Goal: Task Accomplishment & Management: Use online tool/utility

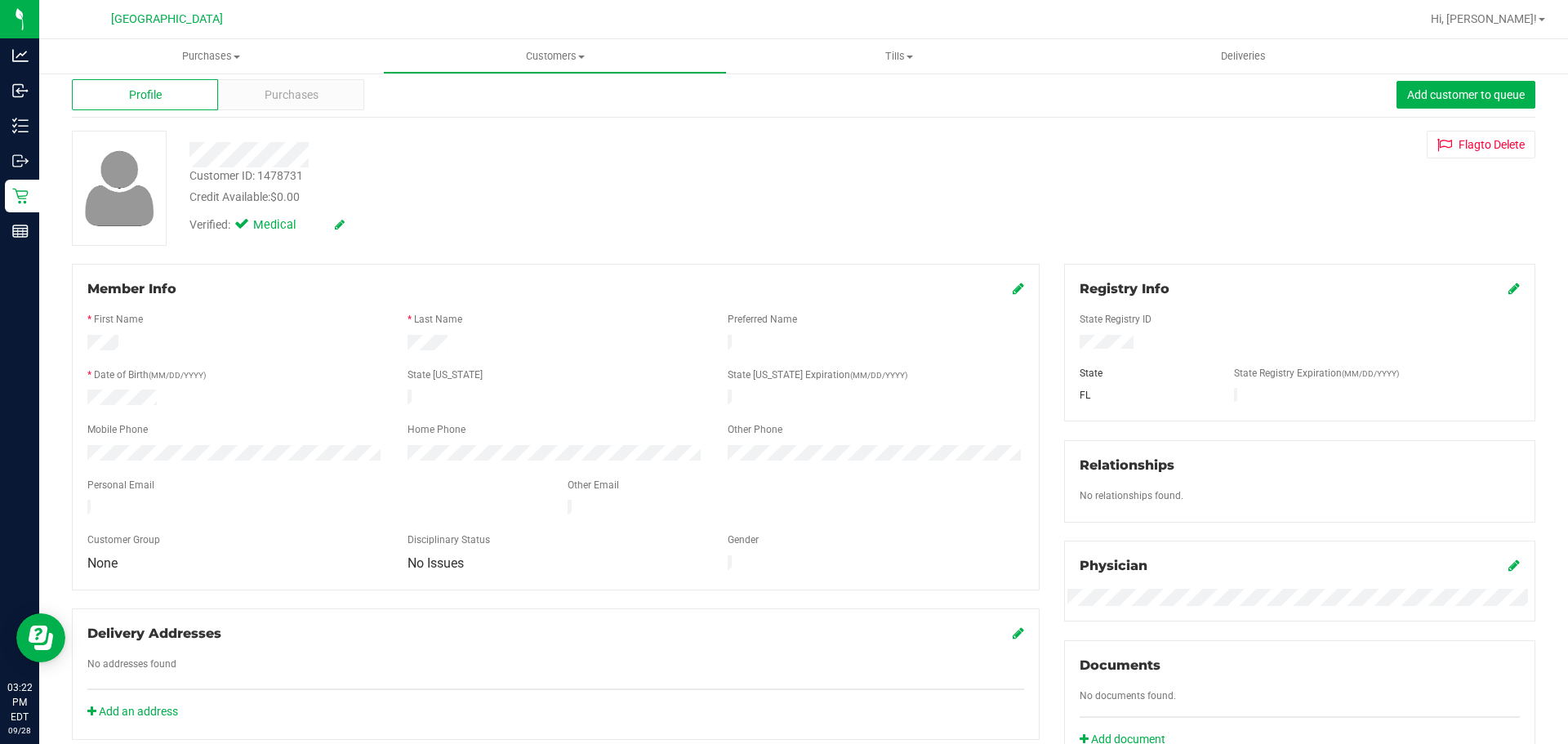
scroll to position [28, 0]
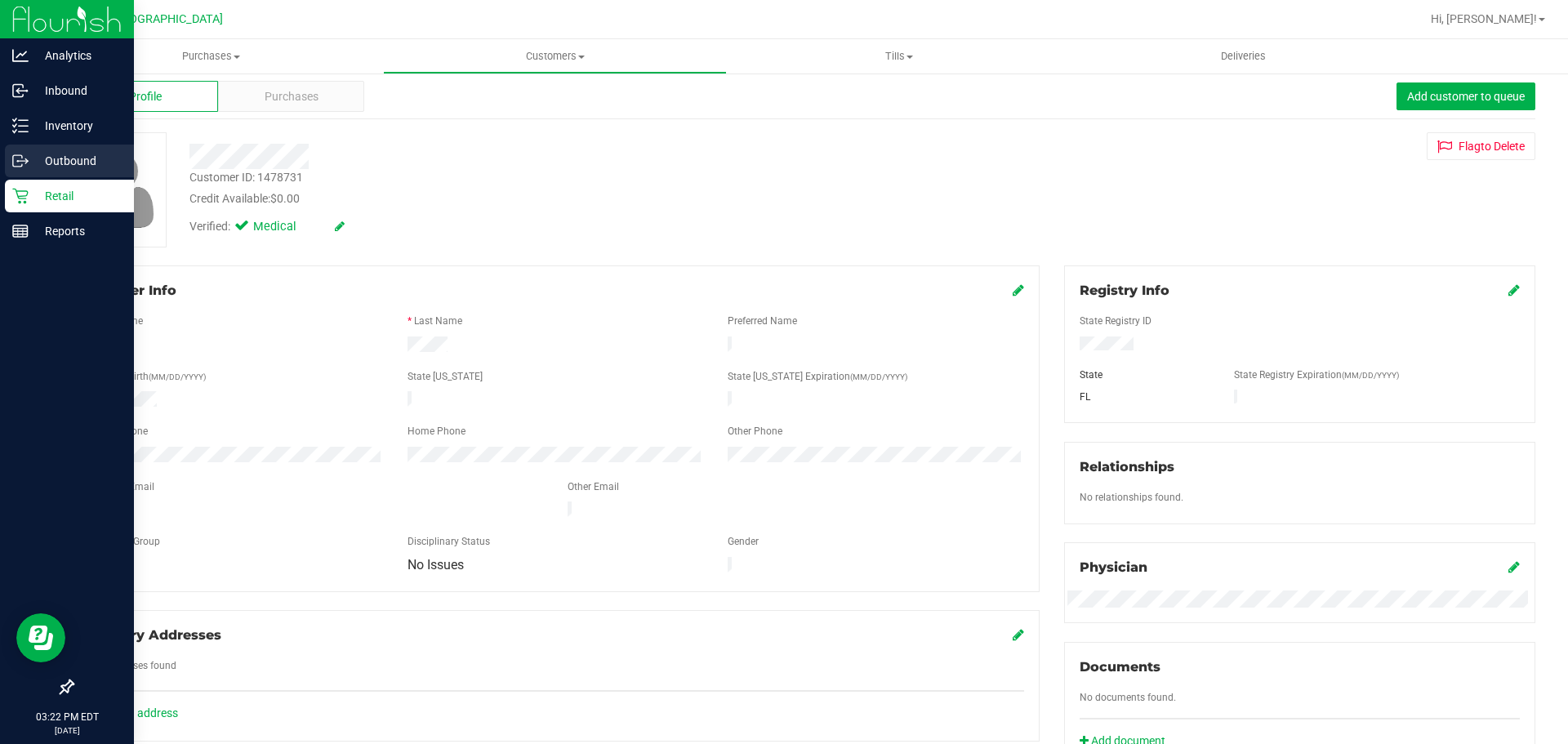
click at [36, 172] on div "Outbound" at bounding box center [69, 161] width 129 height 33
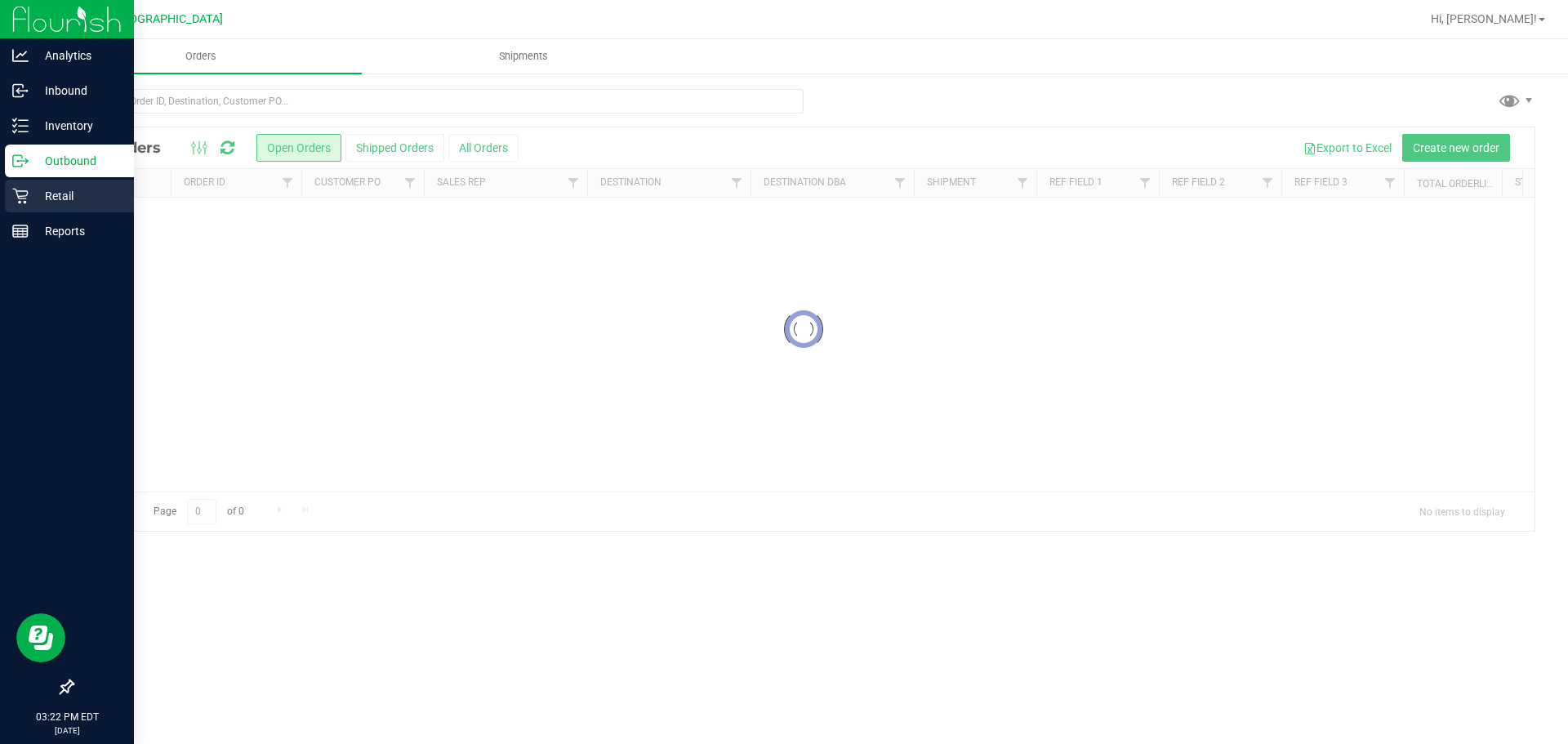
click at [68, 184] on div "Retail" at bounding box center [69, 196] width 129 height 33
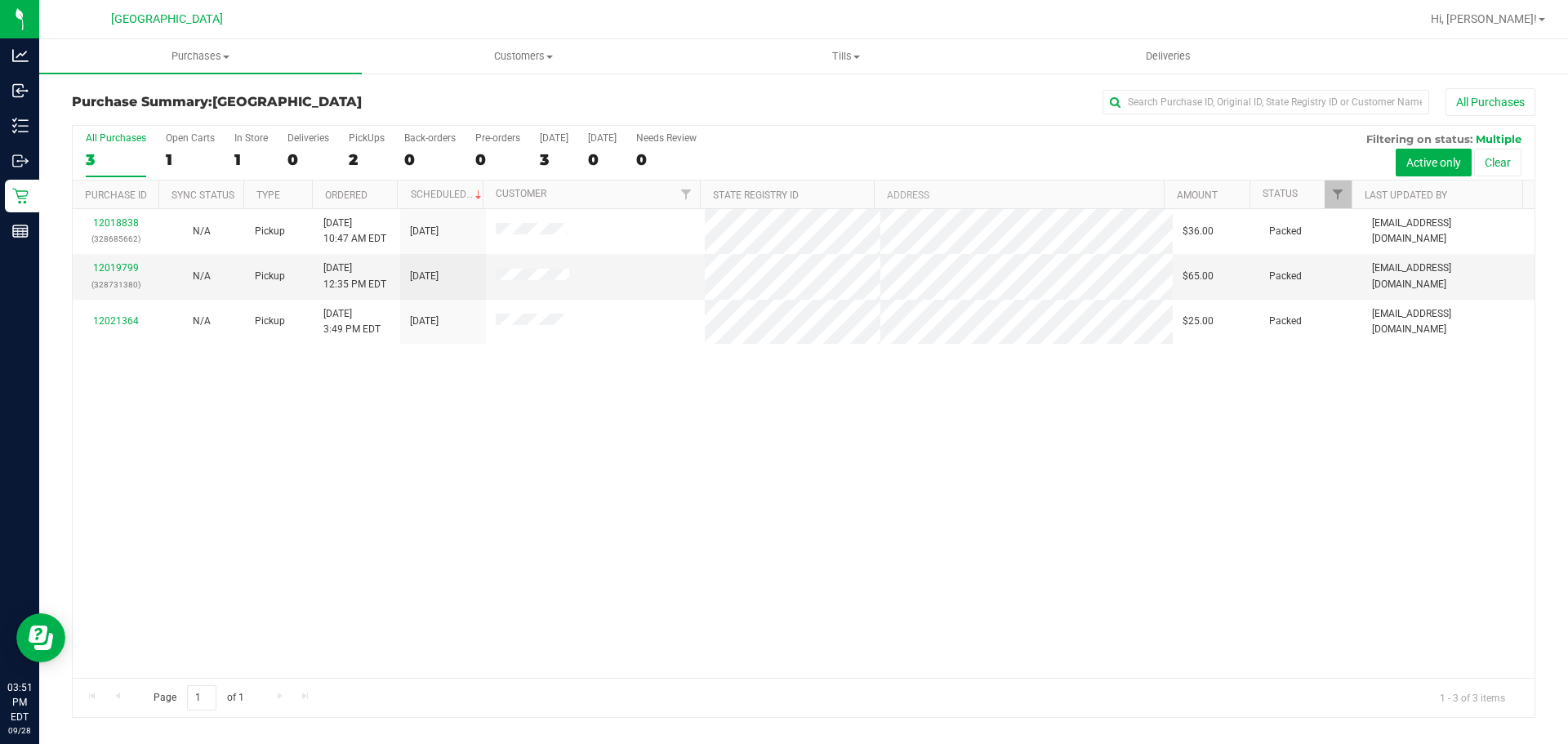
click at [980, 126] on div "All Purchases 3 Open Carts 1 In Store 1 Deliveries 0 PickUps 2 Back-orders 0 Pr…" at bounding box center [803, 132] width 1461 height 13
drag, startPoint x: 195, startPoint y: 52, endPoint x: 229, endPoint y: 87, distance: 48.8
click at [195, 52] on span "Purchases" at bounding box center [200, 56] width 322 height 15
click at [239, 106] on li "Summary of purchases" at bounding box center [200, 99] width 322 height 20
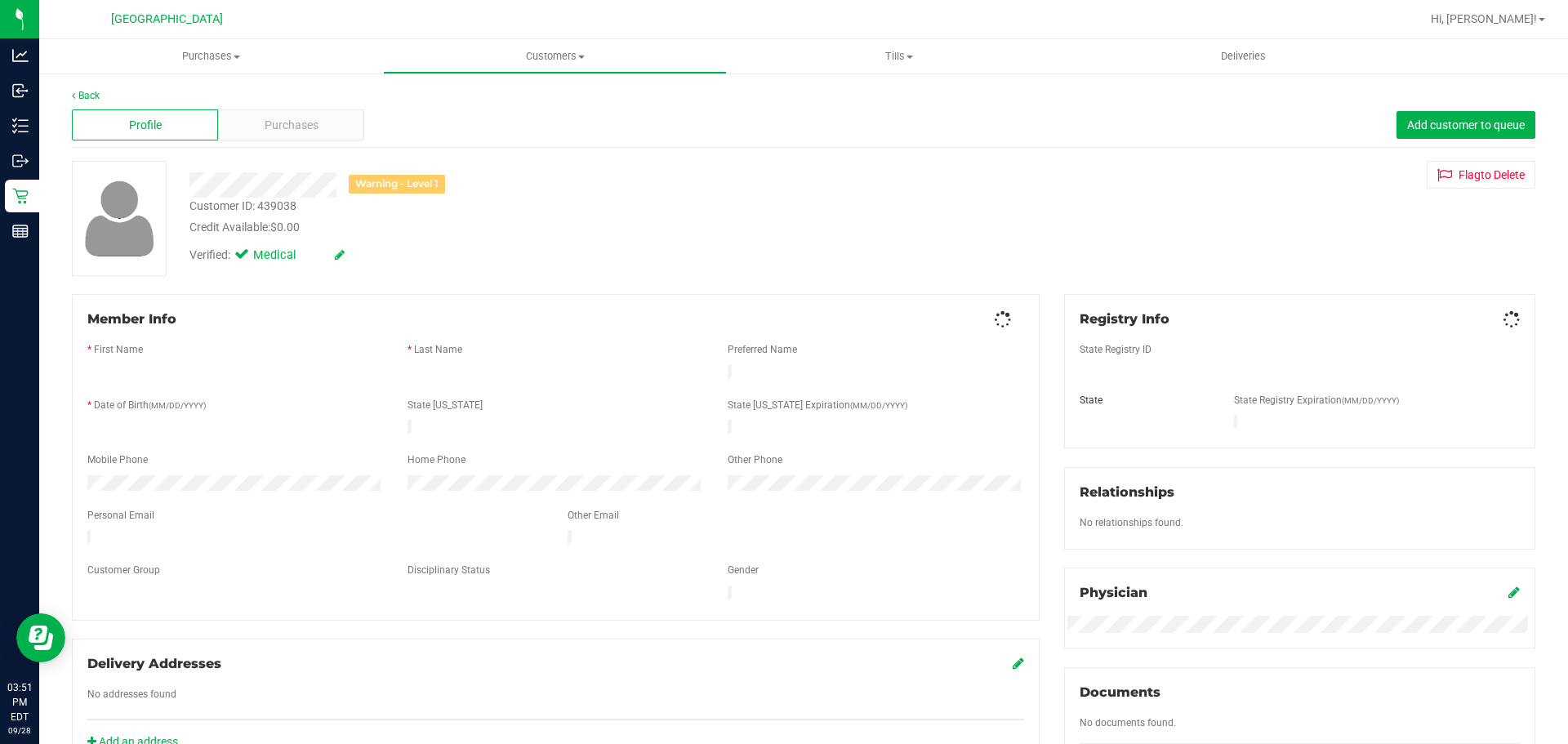
click at [313, 157] on div "Back Profile Purchases Add customer to queue Warning - Level 1 Customer ID: 439…" at bounding box center [803, 607] width 1463 height 1038
click at [302, 116] on span "Purchases" at bounding box center [291, 124] width 54 height 17
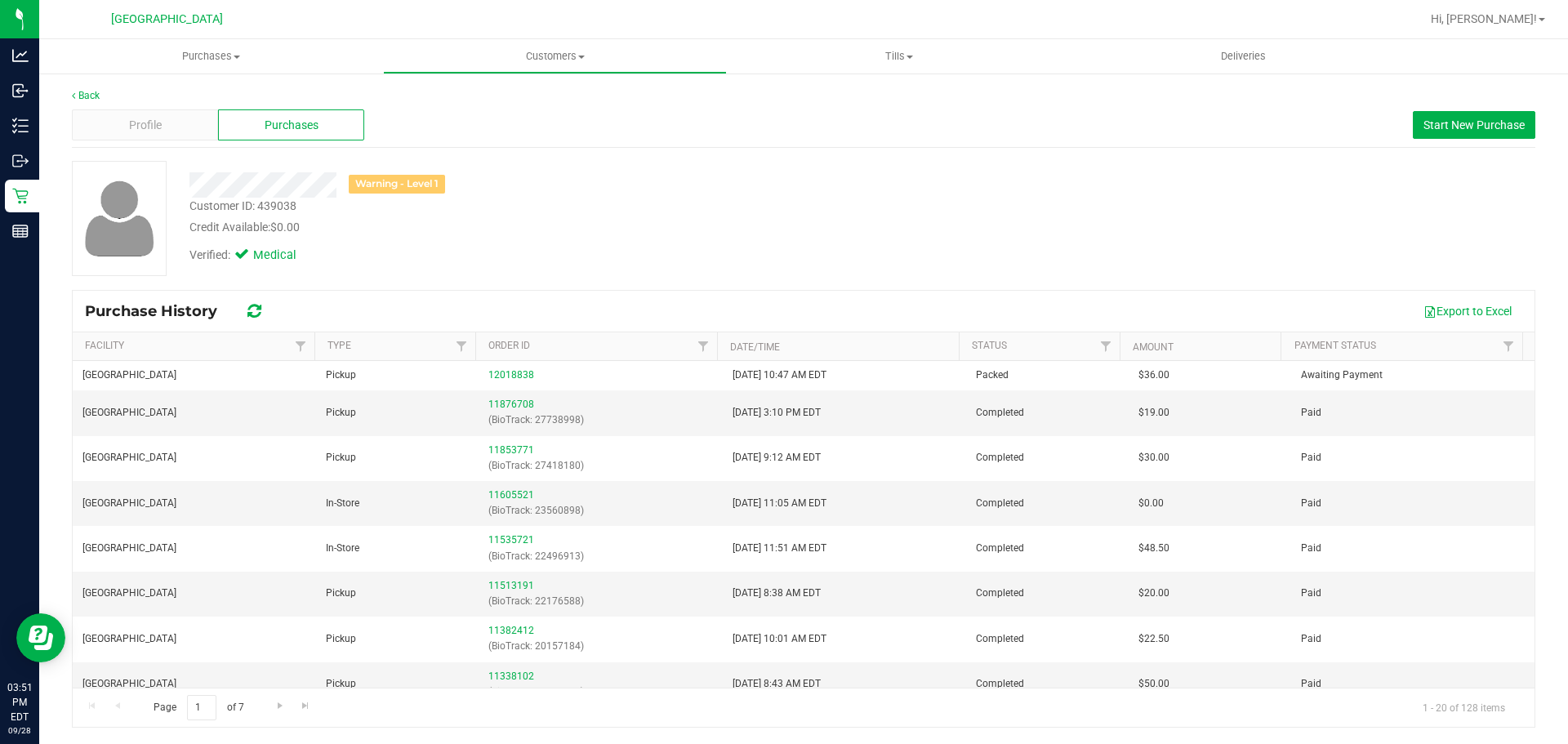
click at [39, 194] on div "Back Profile Purchases Start New Purchase Warning - Level 1 Customer ID: 439038…" at bounding box center [803, 408] width 1528 height 672
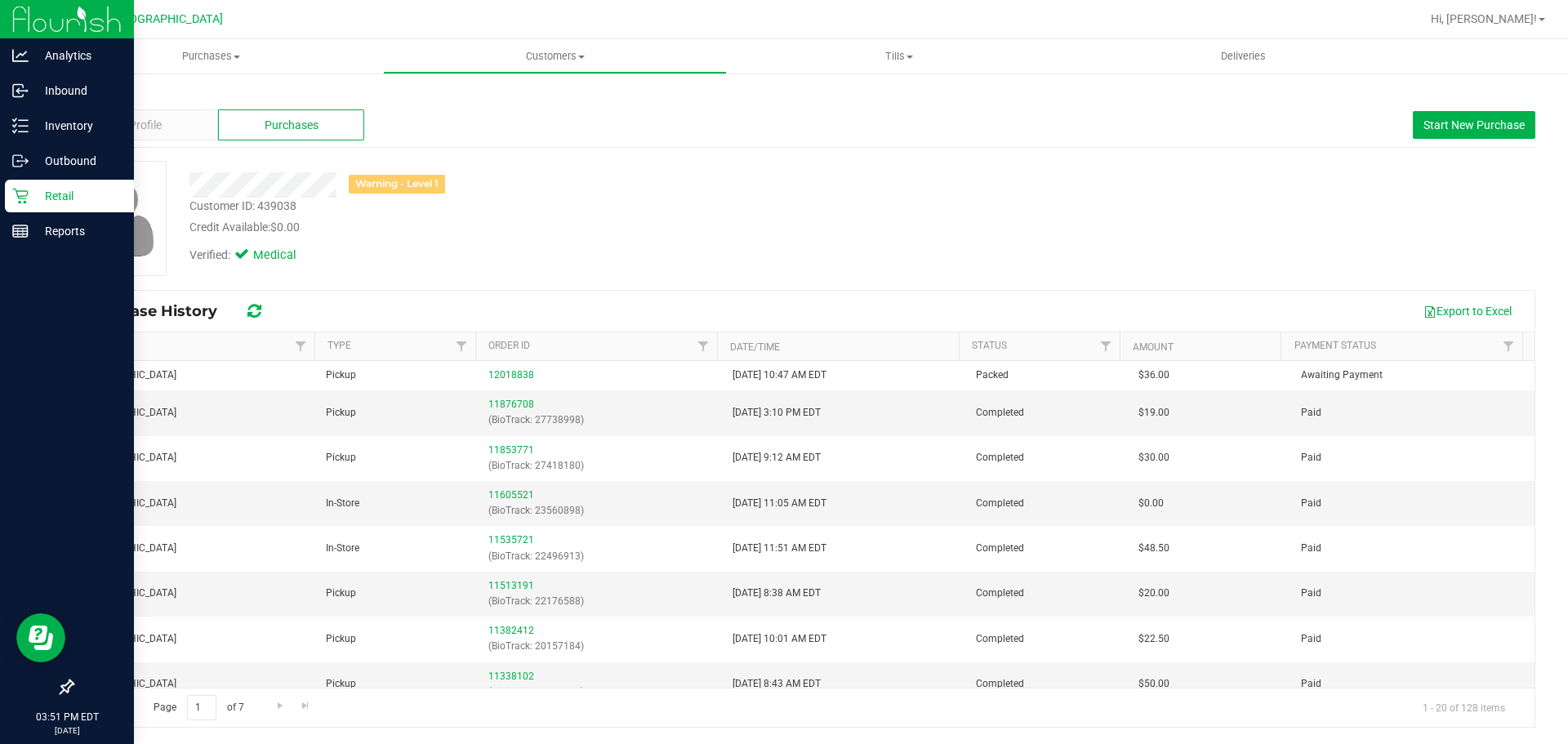
click at [23, 201] on icon at bounding box center [20, 196] width 16 height 16
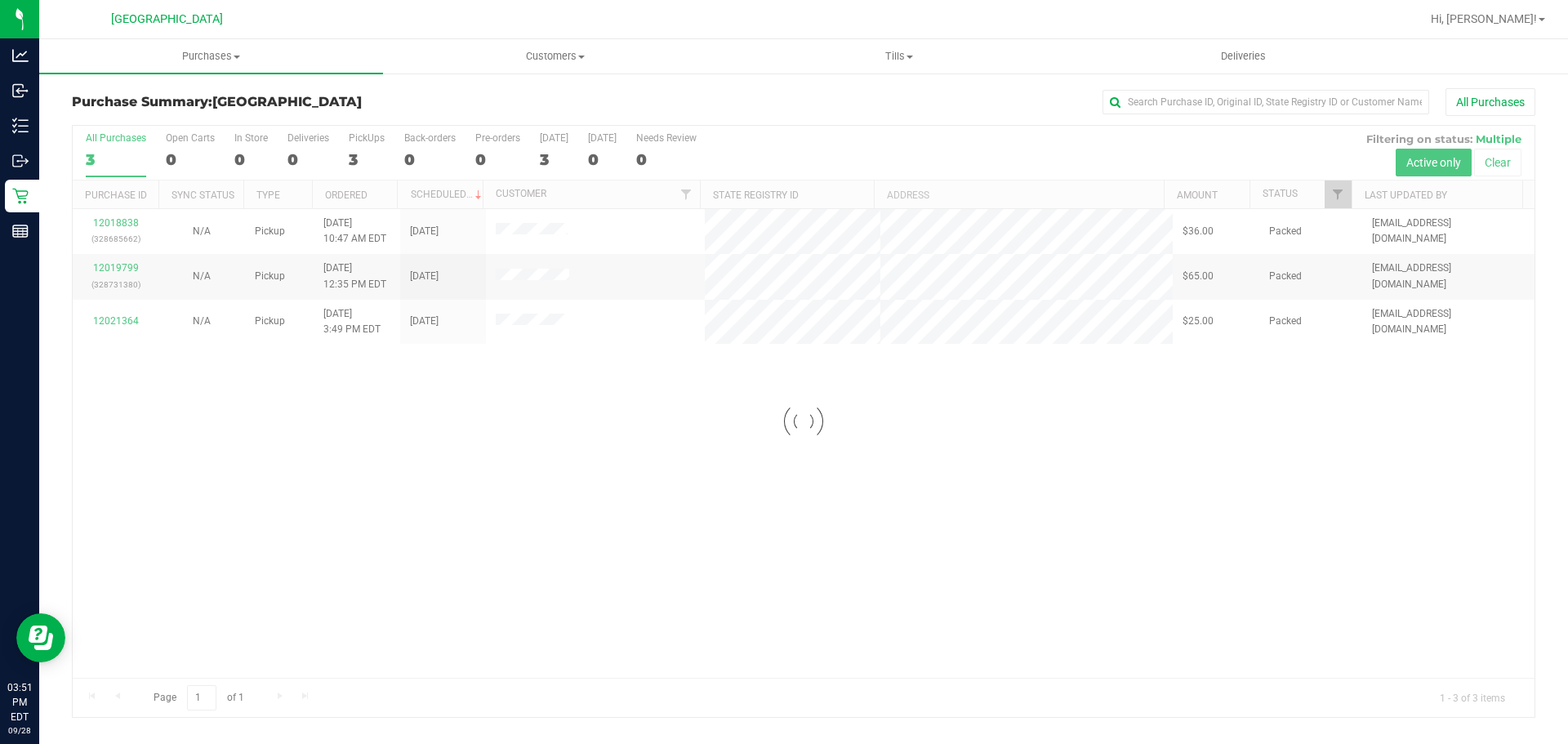
click at [515, 276] on div at bounding box center [803, 421] width 1461 height 591
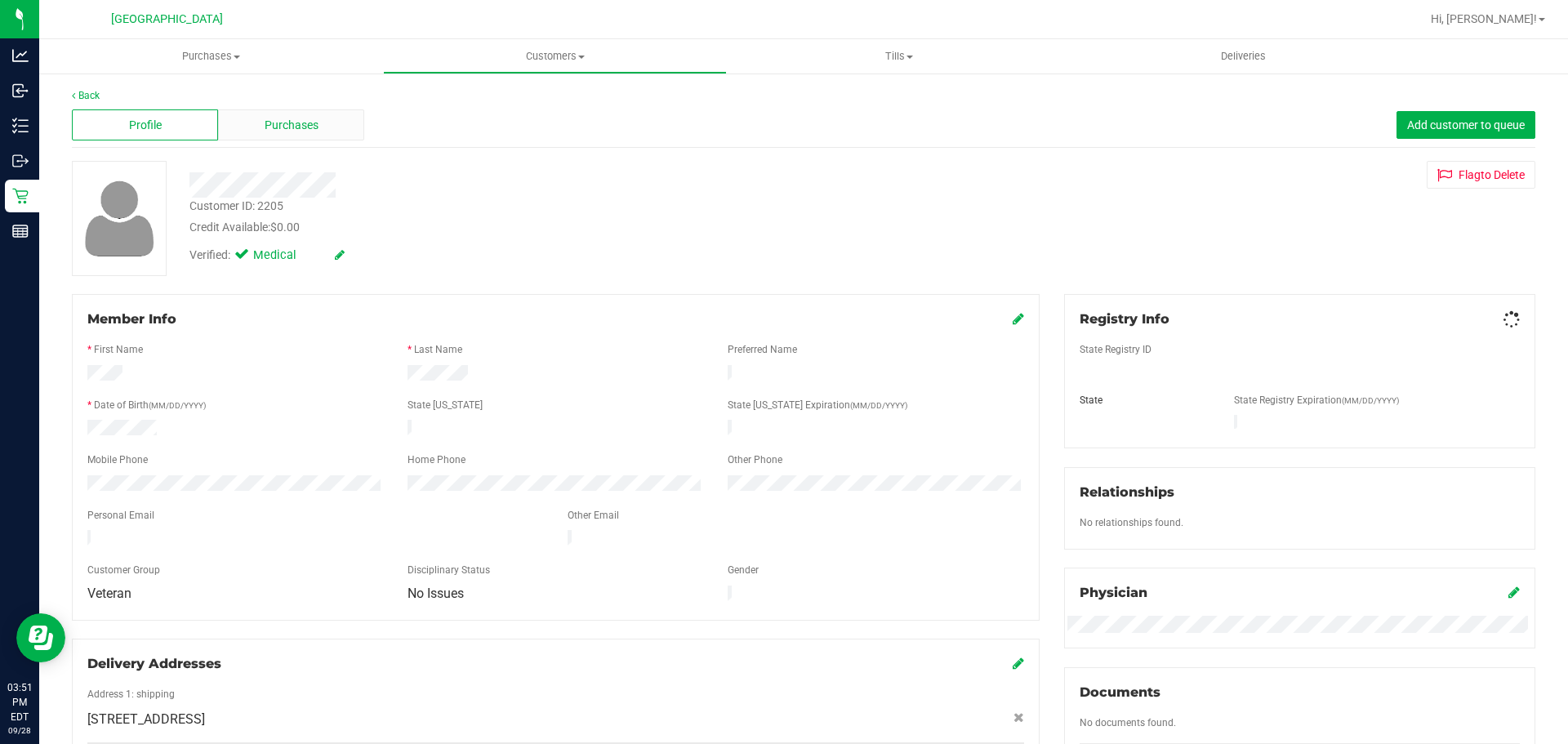
click at [223, 133] on div "Purchases" at bounding box center [291, 124] width 147 height 31
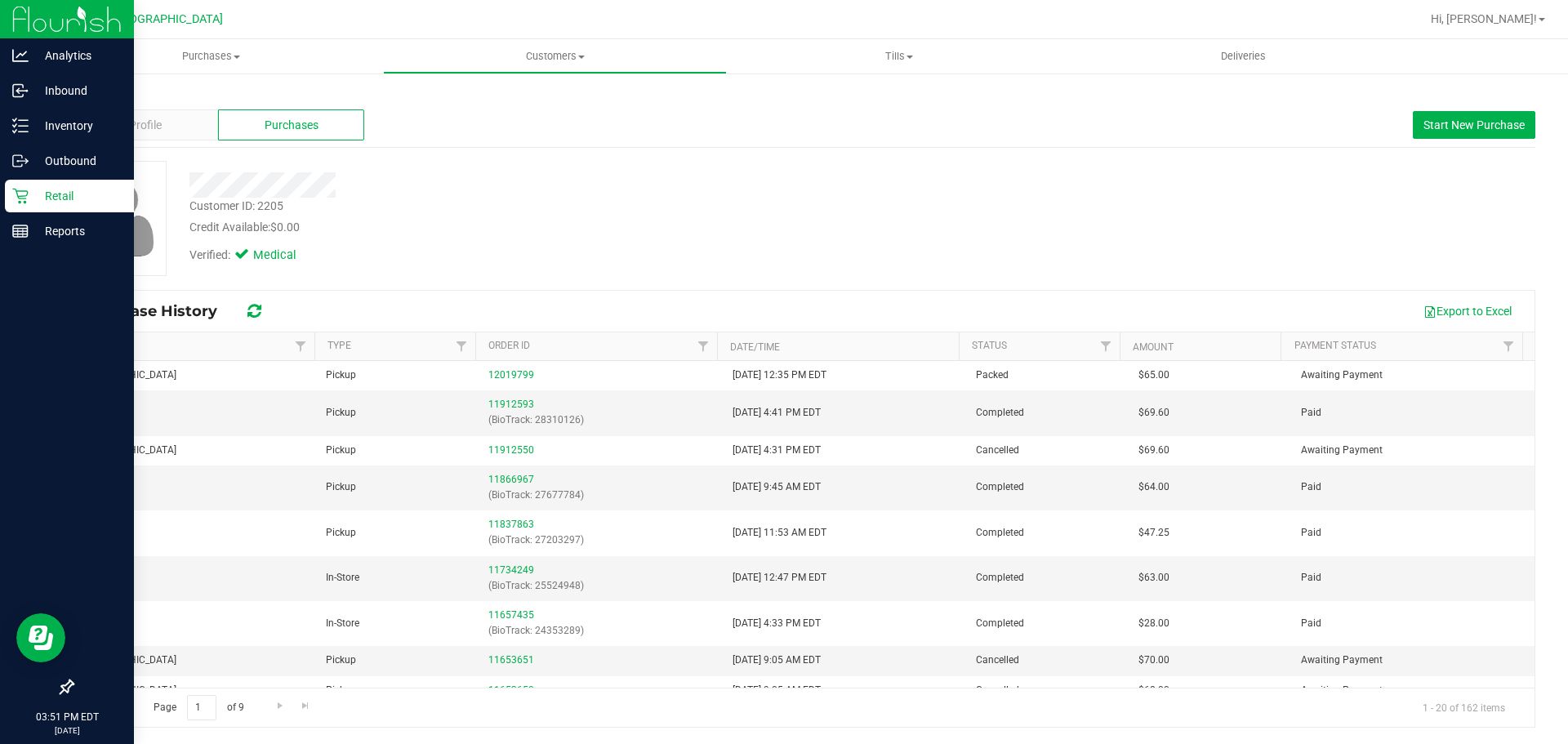
click at [27, 188] on icon at bounding box center [20, 196] width 16 height 16
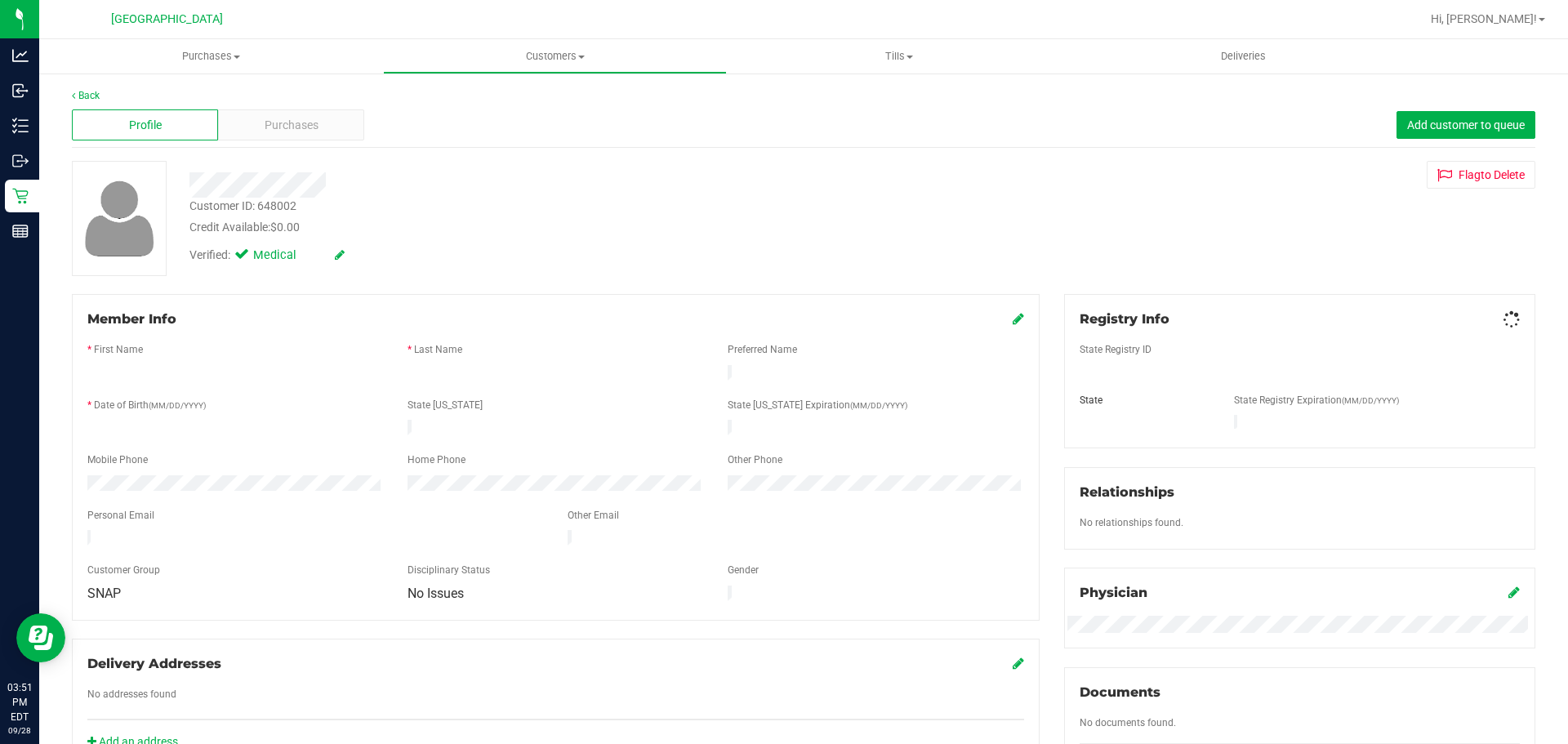
click at [300, 104] on div "Profile Purchases Add customer to queue" at bounding box center [803, 125] width 1463 height 45
click at [332, 114] on div "Purchases" at bounding box center [291, 124] width 147 height 31
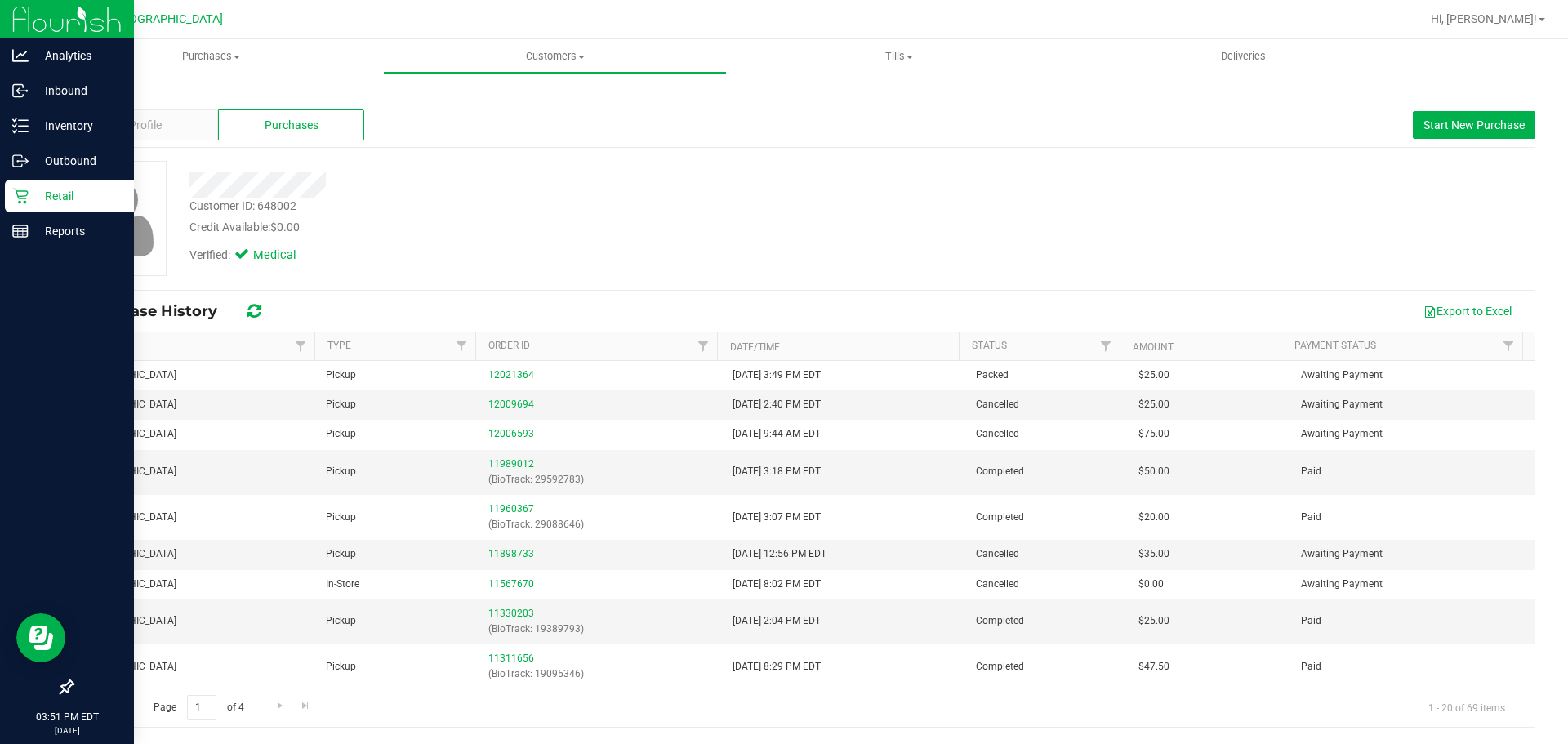
click at [21, 192] on icon at bounding box center [20, 196] width 16 height 16
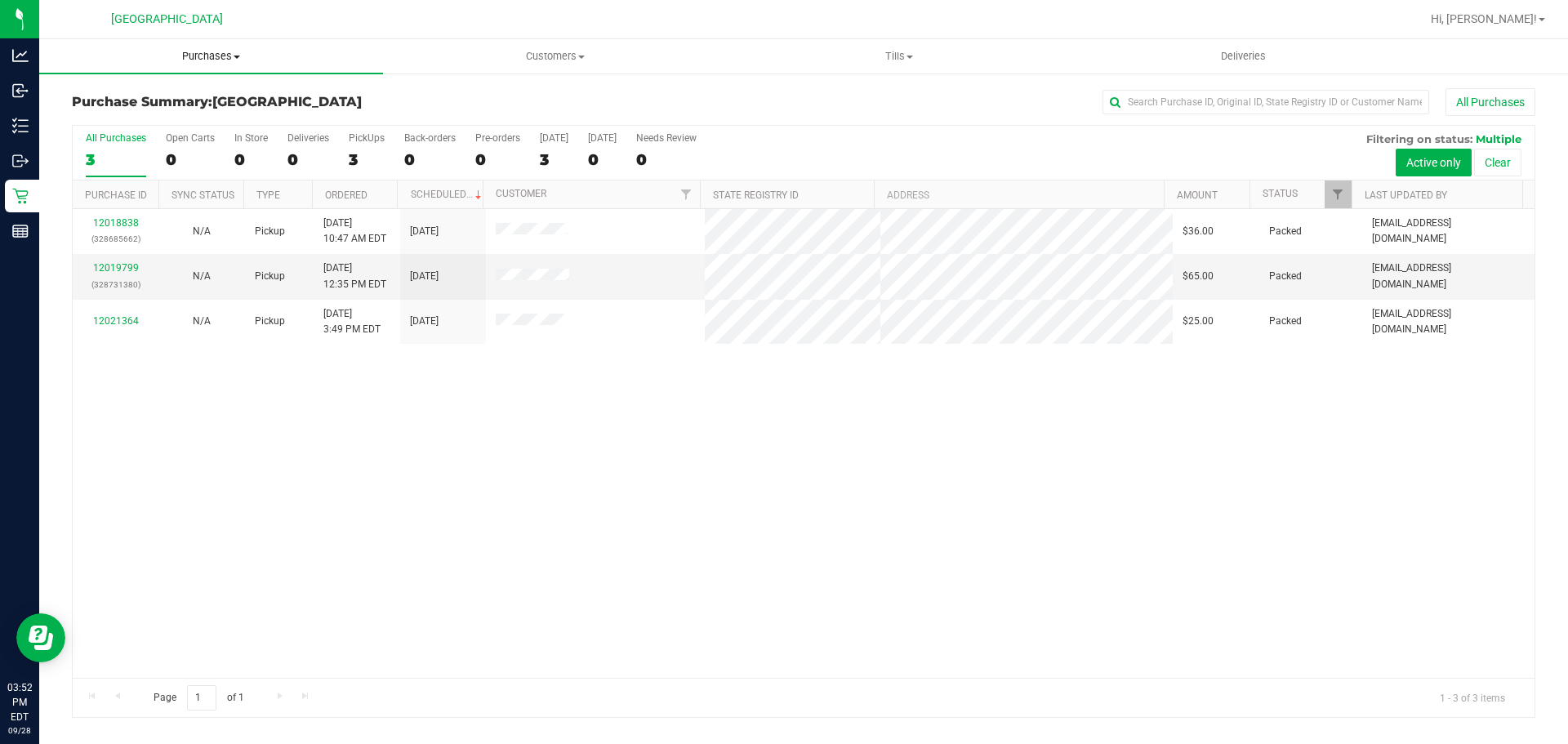
click at [302, 68] on uib-tab-heading "Purchases Summary of purchases Fulfillment All purchases" at bounding box center [211, 56] width 344 height 35
click at [284, 97] on li "Summary of purchases" at bounding box center [211, 99] width 344 height 20
click at [1476, 439] on div "12018838 (328685662) N/A Pickup [DATE] 10:47 AM EDT 9/28/2025 $36.00 Packed [EM…" at bounding box center [803, 444] width 1461 height 469
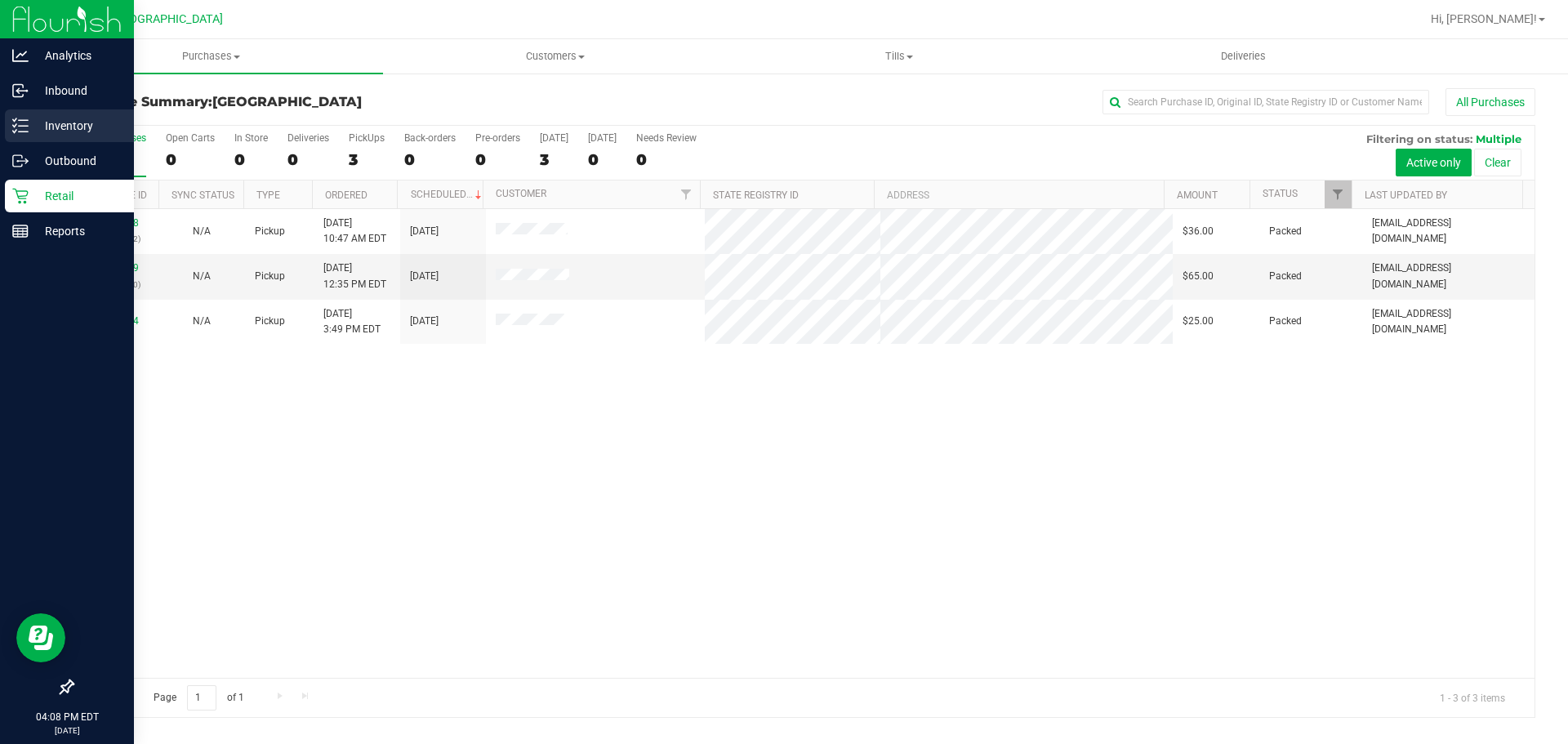
click at [45, 116] on p "Inventory" at bounding box center [77, 126] width 98 height 20
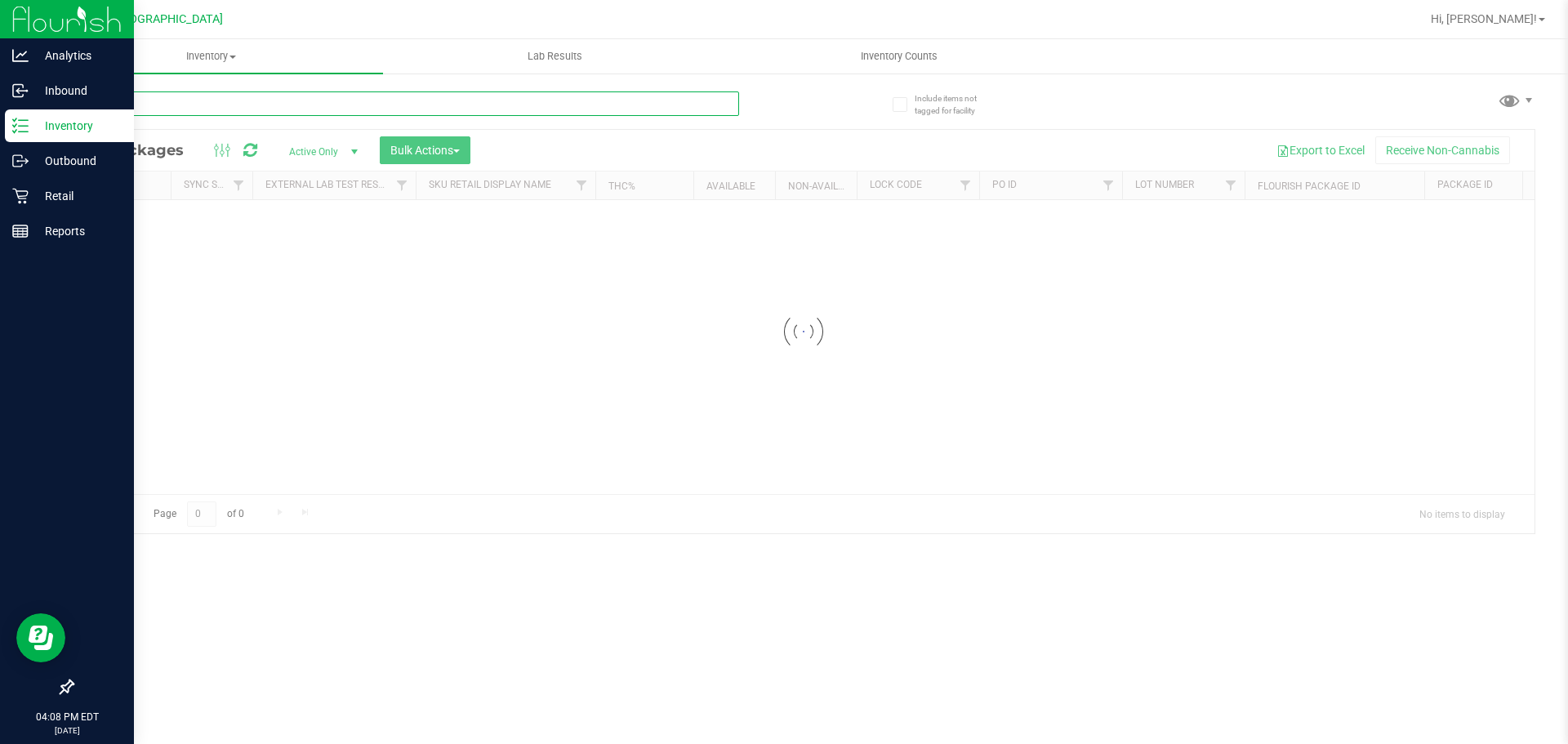
click at [334, 98] on input "text" at bounding box center [405, 104] width 667 height 25
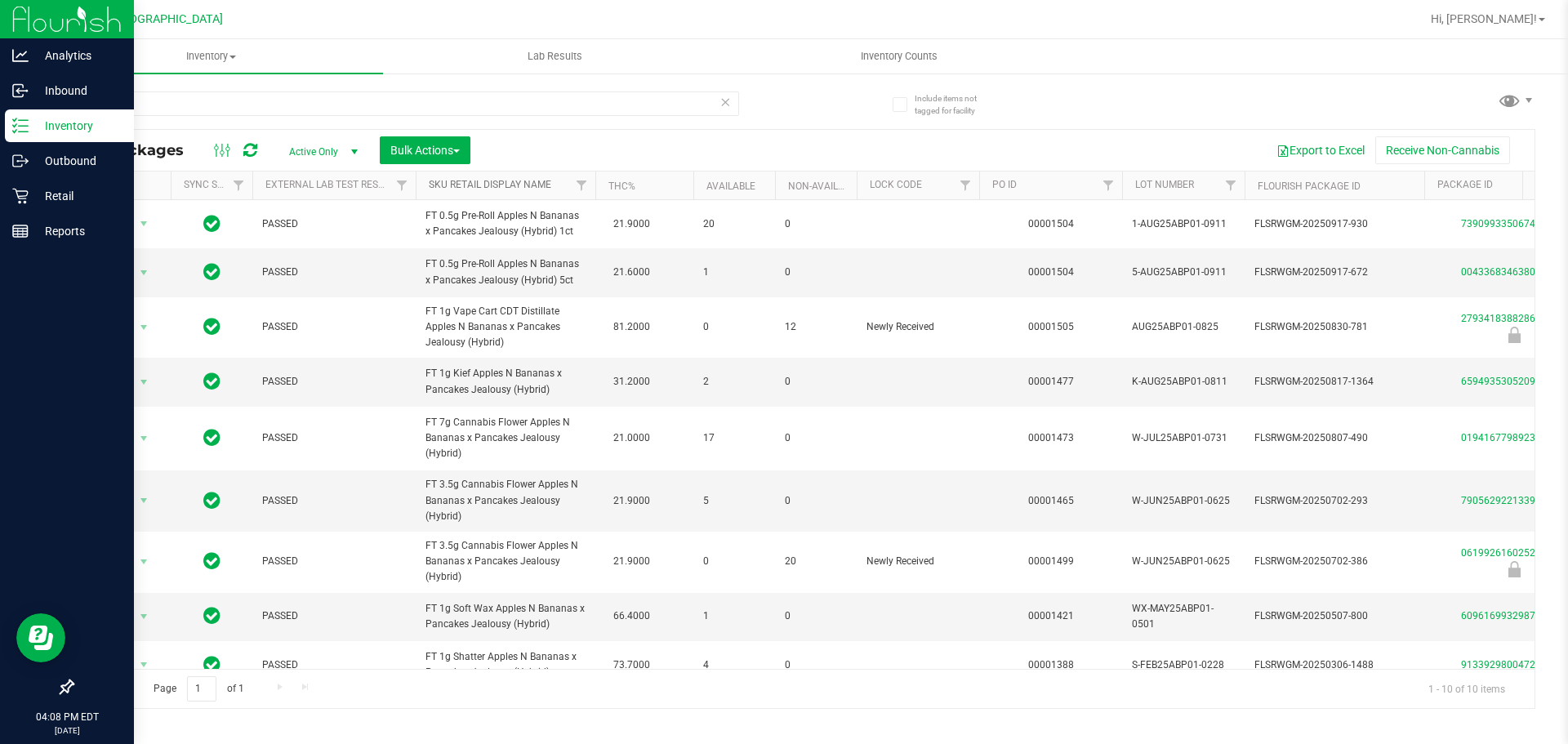
click at [490, 179] on link "Sku Retail Display Name" at bounding box center [490, 184] width 123 height 12
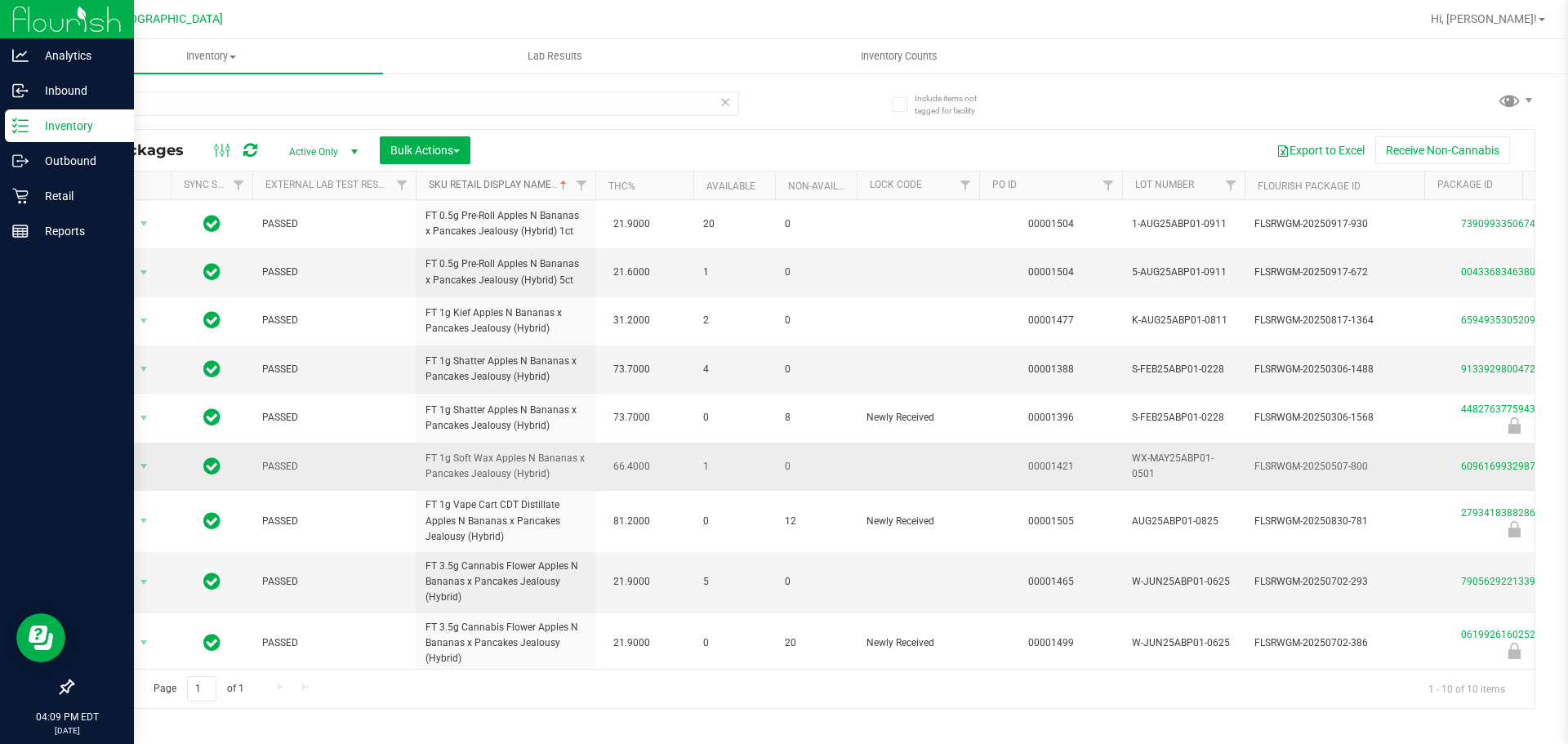
scroll to position [77, 0]
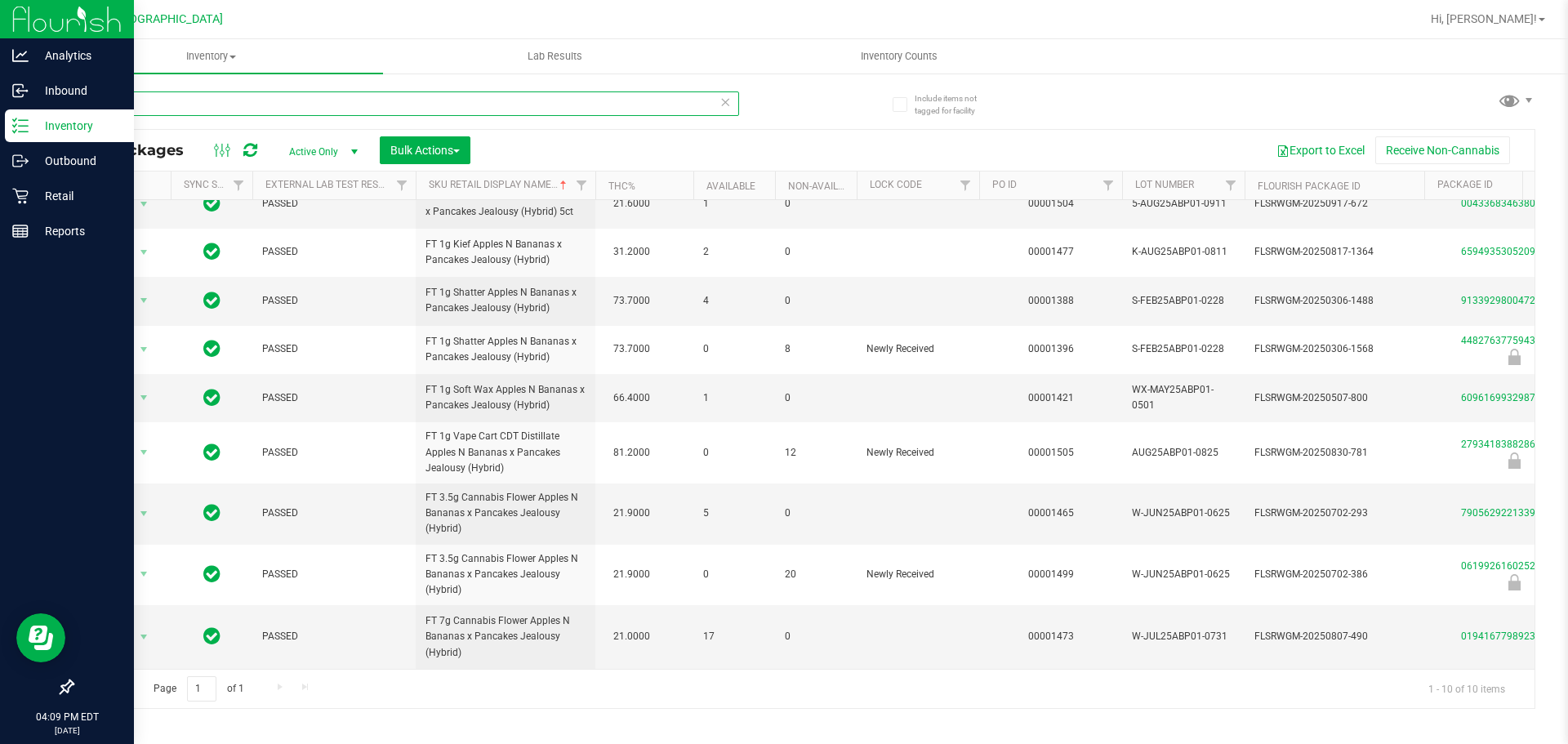
click at [134, 115] on input "abp" at bounding box center [405, 104] width 667 height 25
type input "2793418388286514"
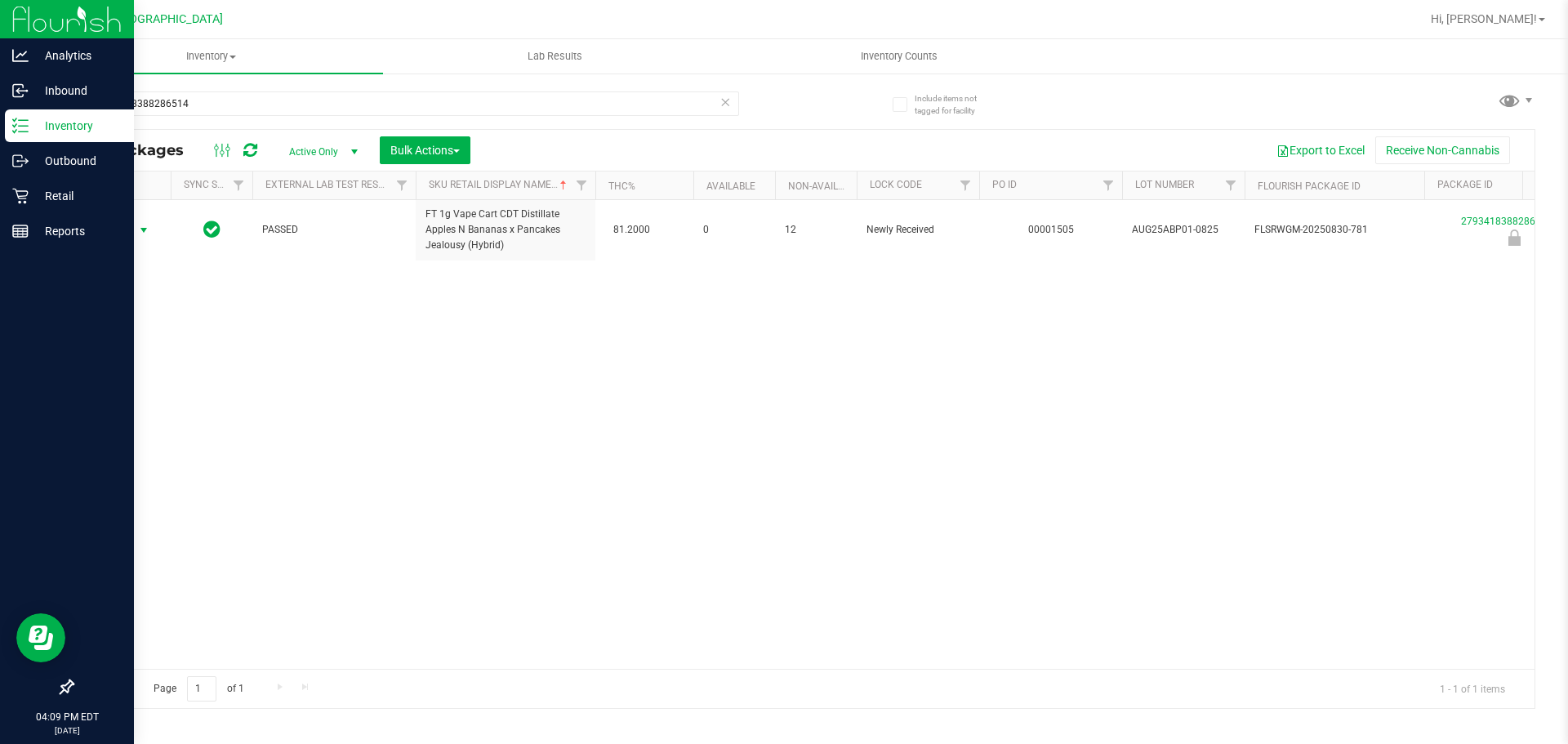
click at [136, 226] on span "select" at bounding box center [144, 230] width 20 height 23
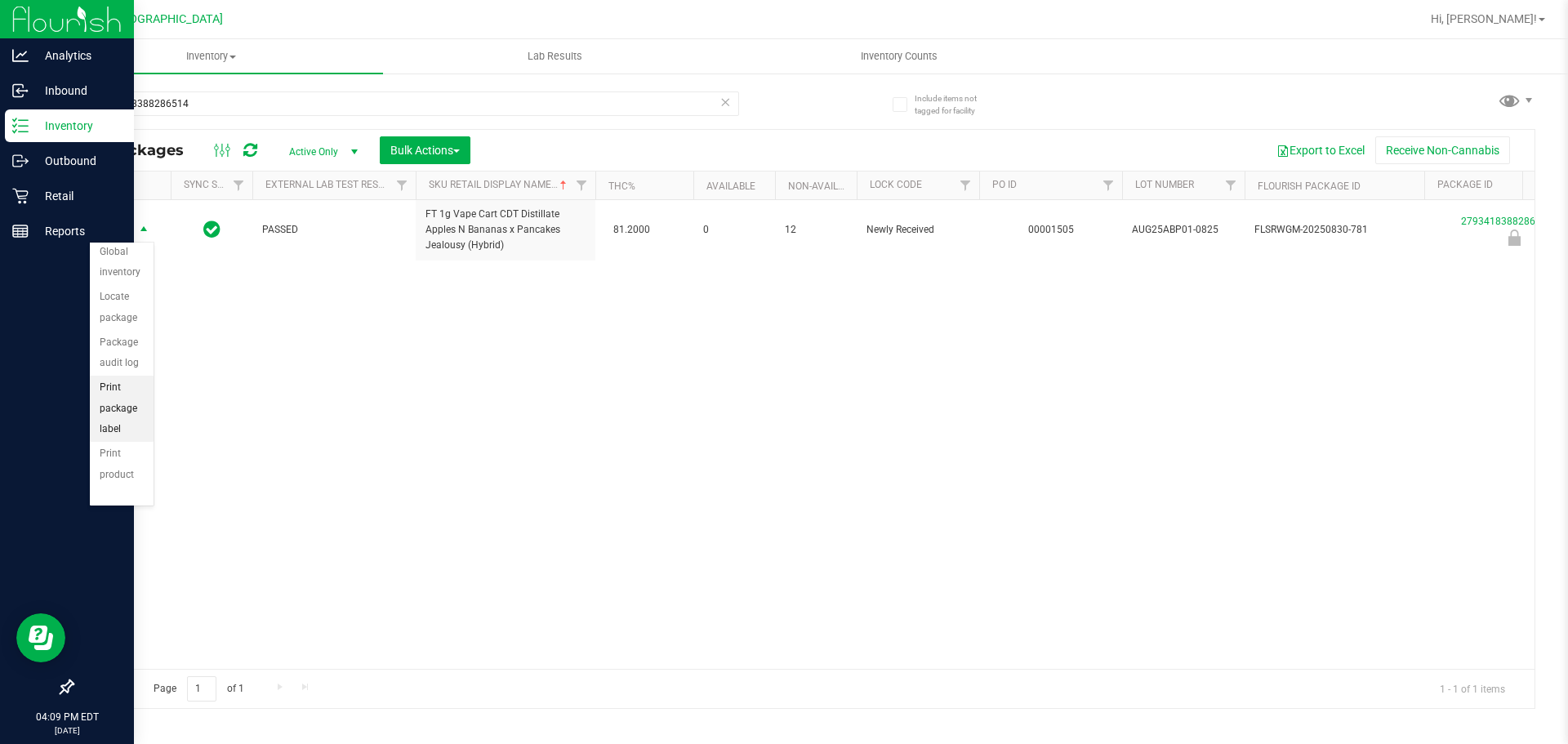
scroll to position [117, 0]
click at [128, 453] on li "Unlock package" at bounding box center [122, 463] width 64 height 45
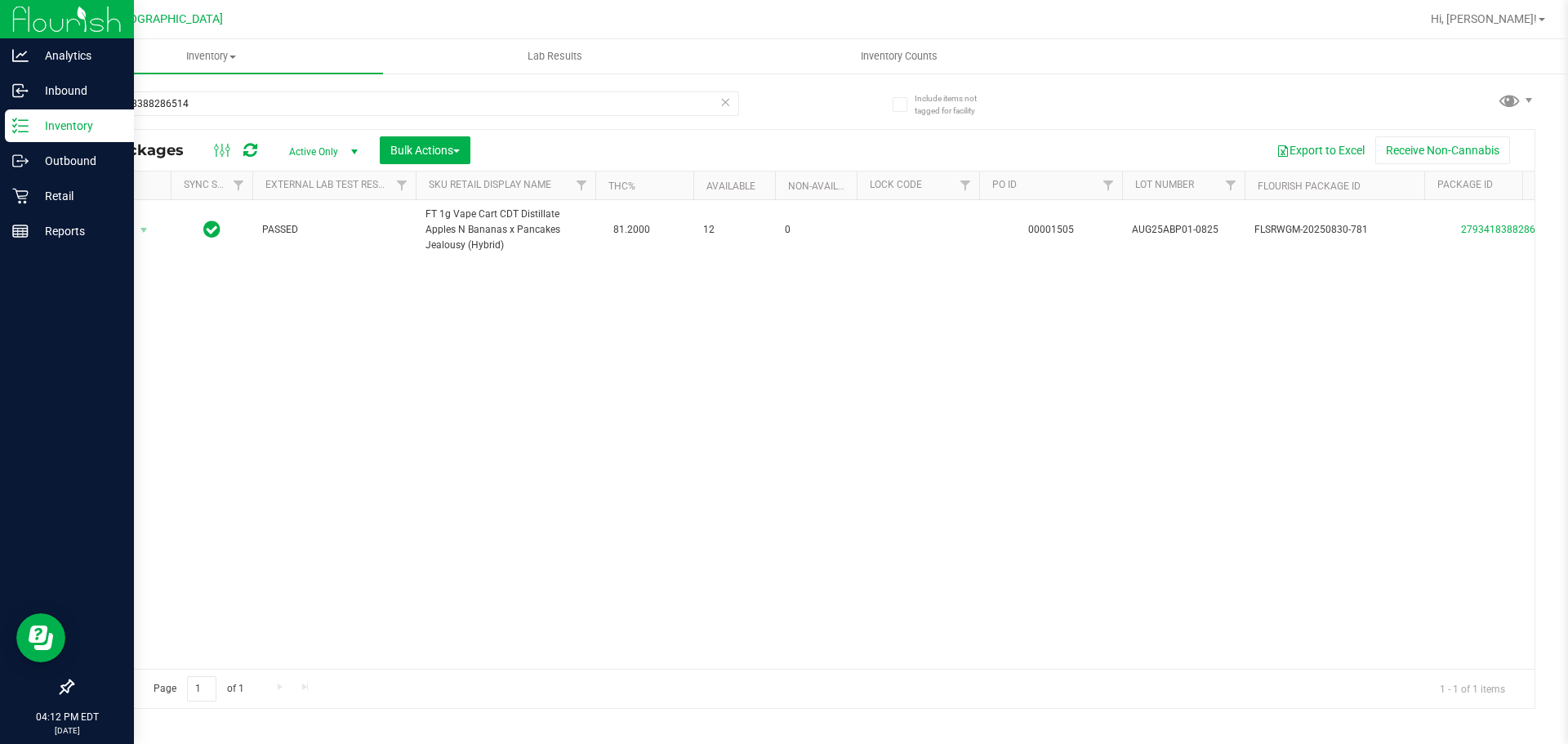
click at [583, 301] on div "Action Action Adjust qty Create package Edit attributes Global inventory Locate…" at bounding box center [803, 435] width 1461 height 469
click at [29, 193] on p "Retail" at bounding box center [77, 196] width 98 height 20
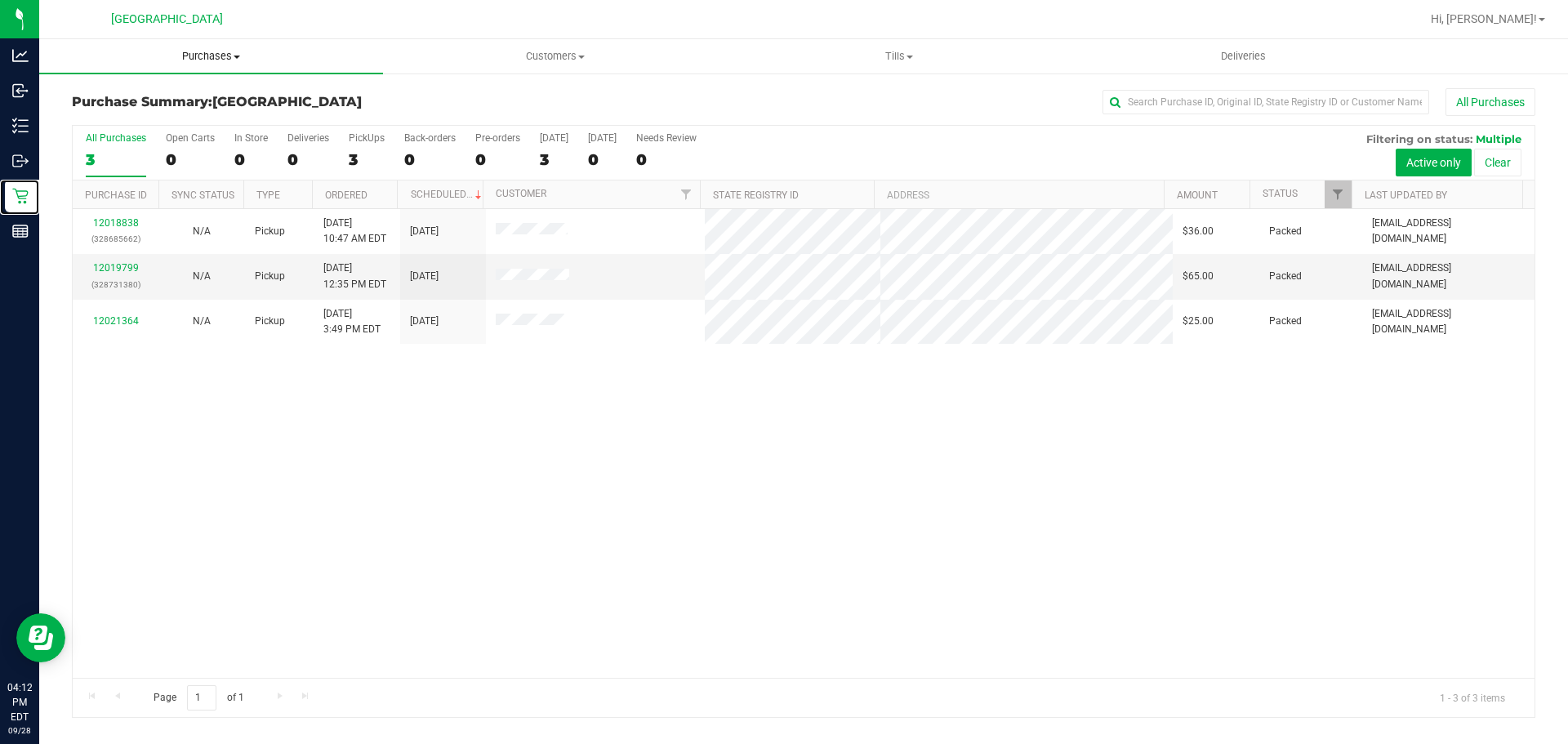
click at [257, 66] on uib-tab-heading "Purchases Summary of purchases Fulfillment All purchases" at bounding box center [211, 56] width 344 height 35
click at [263, 103] on li "Summary of purchases" at bounding box center [211, 99] width 344 height 20
click at [196, 58] on span "Purchases" at bounding box center [211, 56] width 344 height 15
click at [212, 113] on li "Fulfillment" at bounding box center [211, 118] width 344 height 20
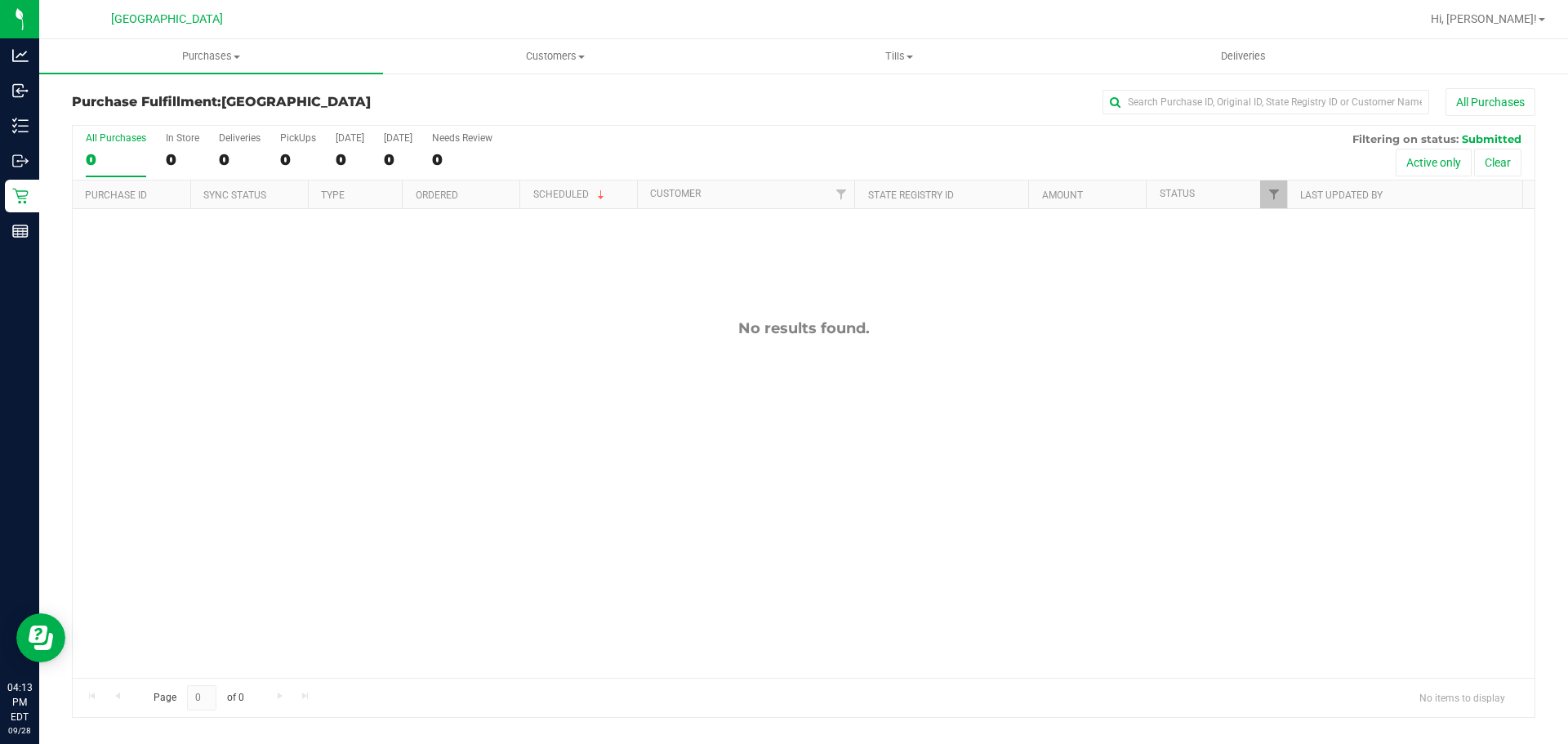
click at [416, 99] on h3 "Purchase Fulfillment: [GEOGRAPHIC_DATA]" at bounding box center [315, 102] width 488 height 15
click at [384, 275] on div "No results found." at bounding box center [803, 499] width 1461 height 580
click at [946, 262] on div "No results found." at bounding box center [803, 499] width 1461 height 580
